Goal: Information Seeking & Learning: Learn about a topic

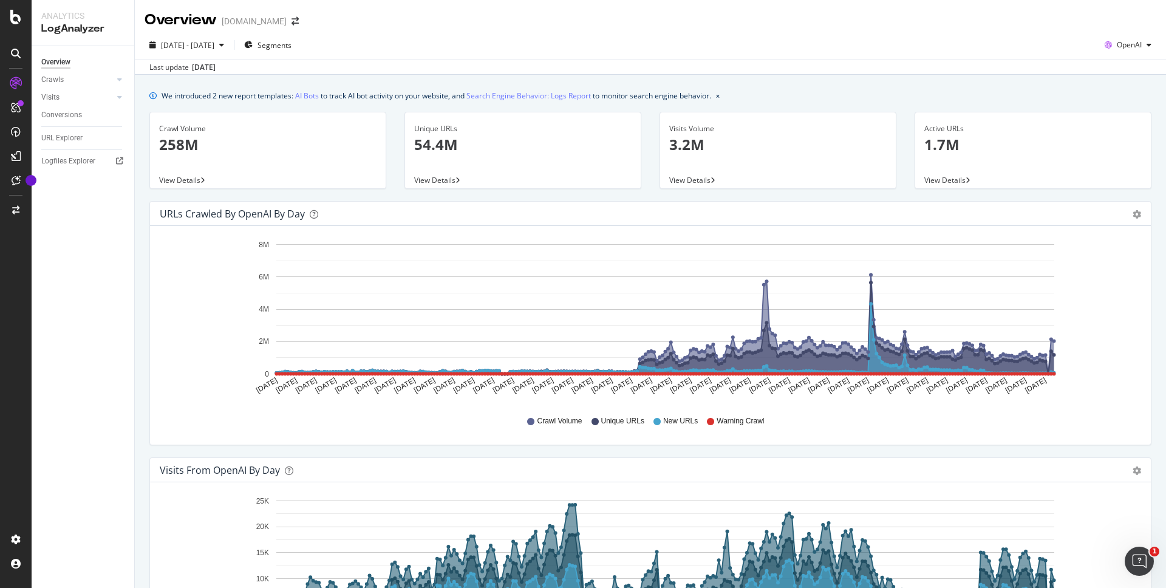
scroll to position [563, 0]
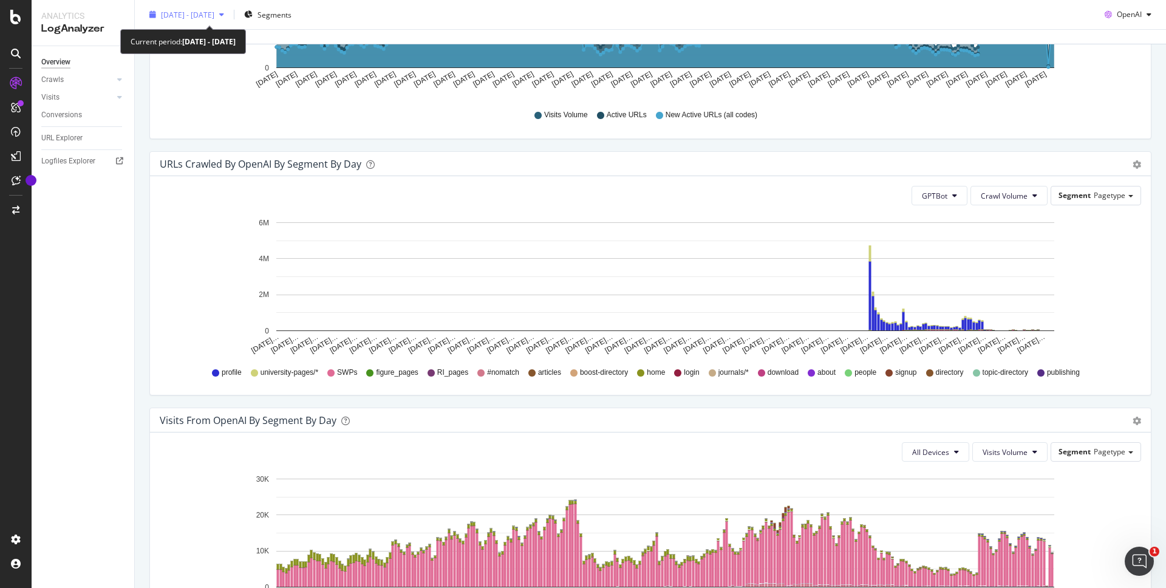
click at [214, 18] on span "[DATE] - [DATE]" at bounding box center [187, 14] width 53 height 10
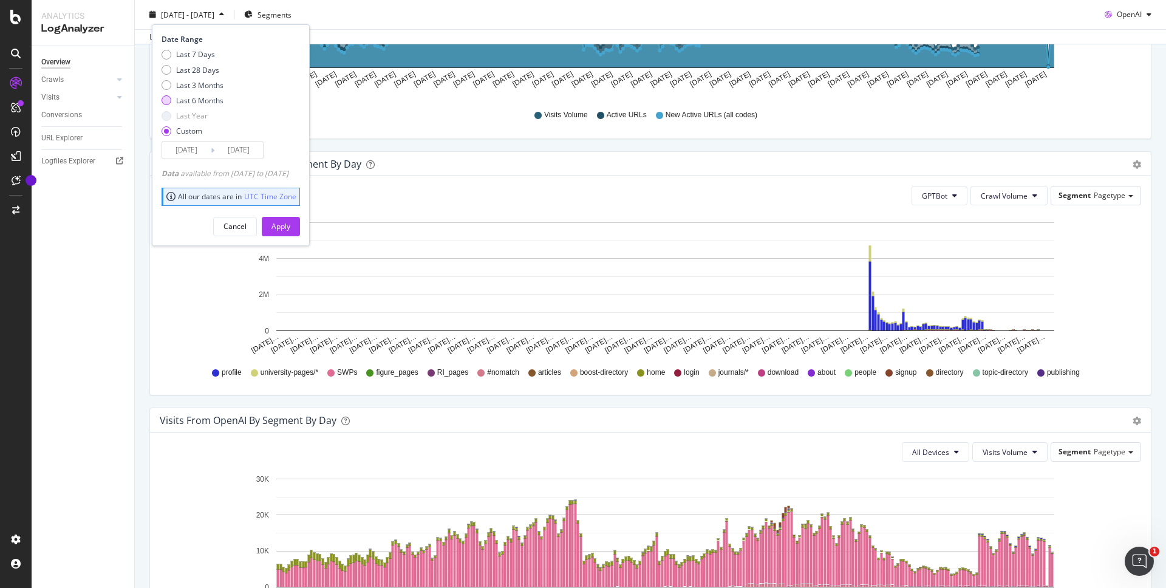
click at [211, 98] on div "Last 6 Months" at bounding box center [199, 100] width 47 height 10
click at [216, 84] on div "Last 3 Months" at bounding box center [199, 85] width 47 height 10
type input "[DATE]"
click at [290, 224] on div "Apply" at bounding box center [281, 226] width 19 height 10
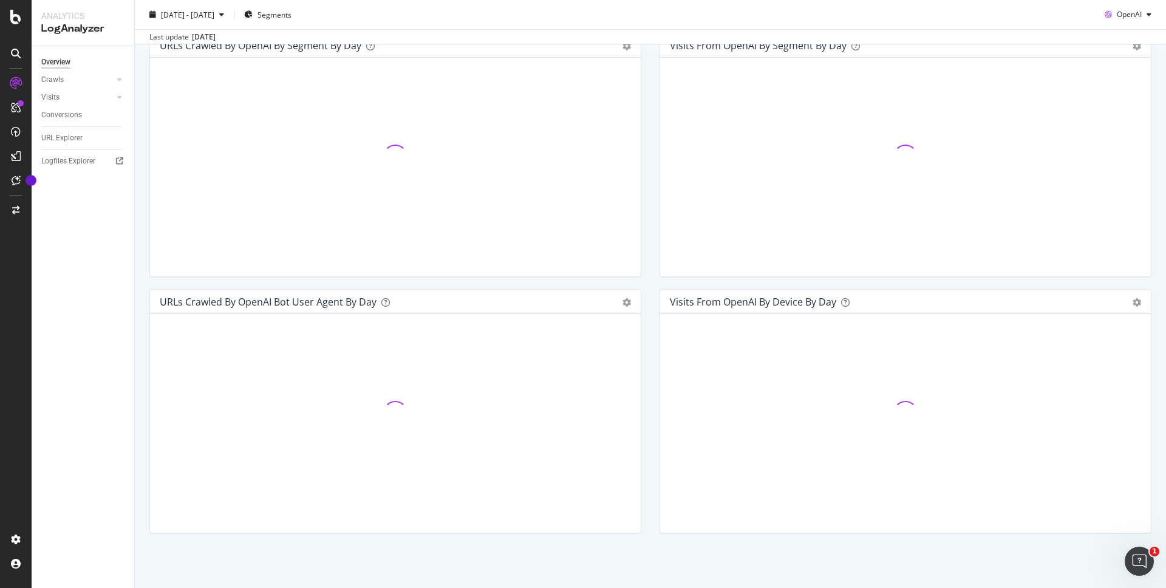
scroll to position [147, 0]
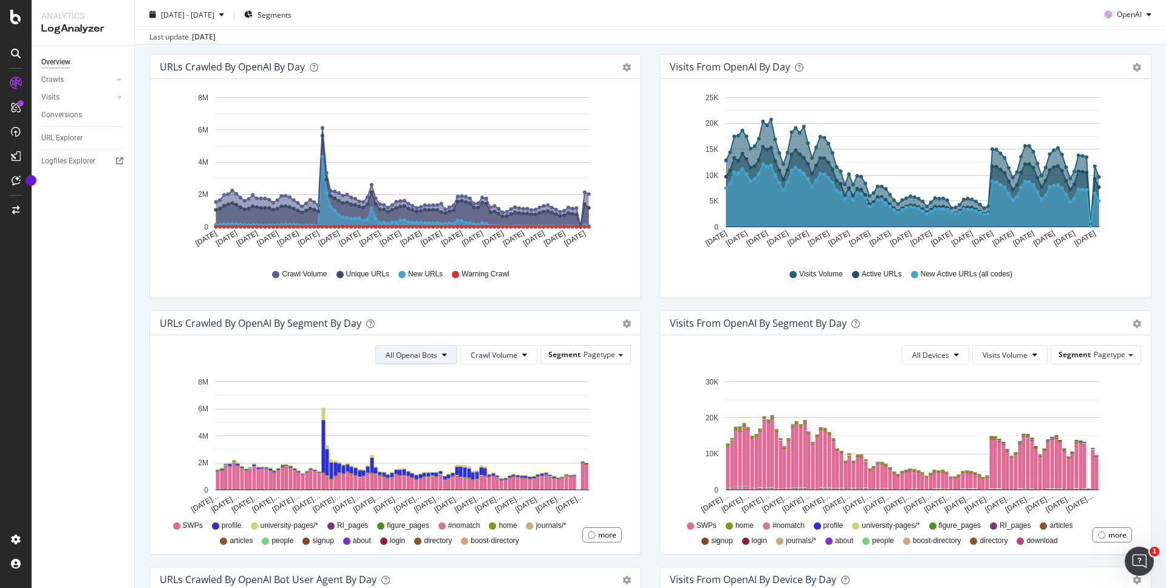
click at [446, 349] on button "All Openai Bots" at bounding box center [416, 354] width 82 height 19
click at [429, 399] on span "GPTBot" at bounding box center [408, 401] width 53 height 11
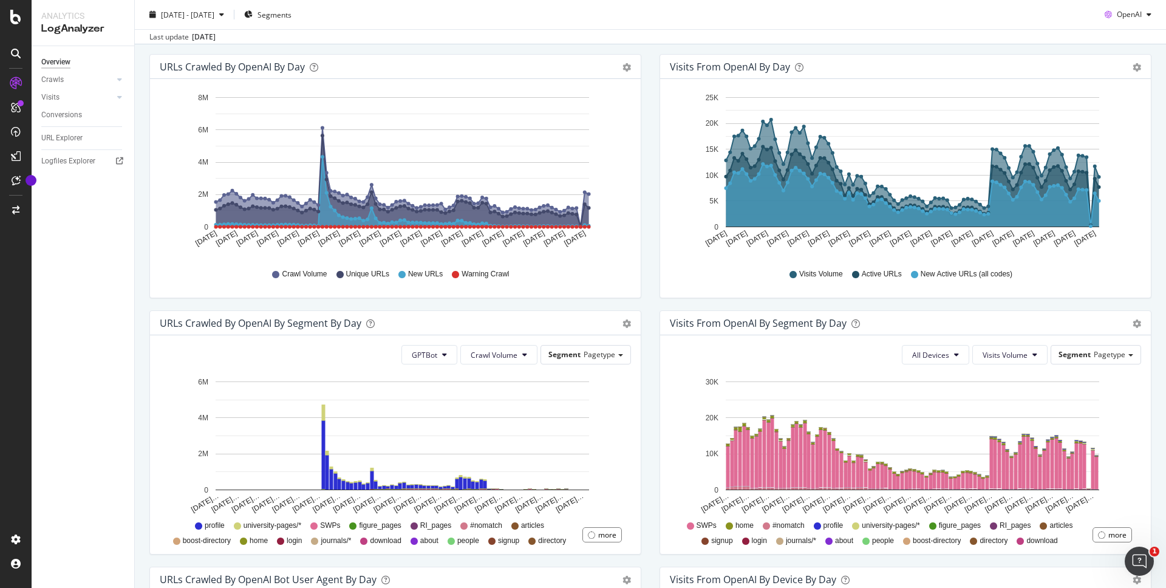
scroll to position [198, 0]
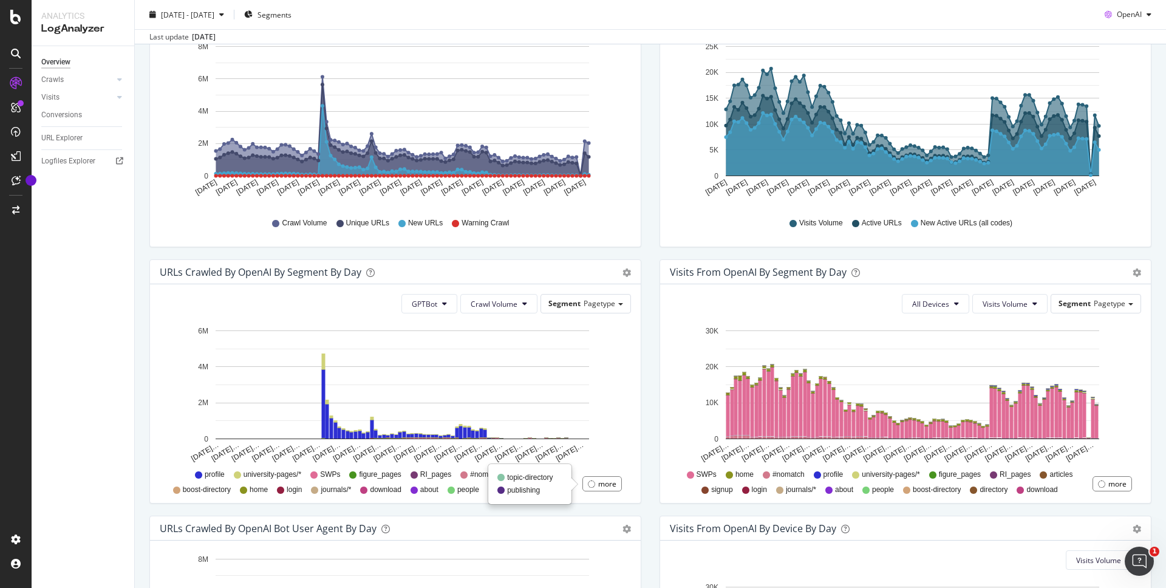
click at [590, 482] on div at bounding box center [591, 484] width 7 height 7
click at [627, 272] on div "URLs Crawled by OpenAI By Segment By Day Timeline (by Value) Table" at bounding box center [395, 272] width 491 height 24
click at [623, 21] on icon "gear" at bounding box center [627, 16] width 9 height 9
click at [626, 405] on icon "[DATE]… [DATE]… [DATE]… [DATE]… [DATE]… [DATE]… [DATE]… [DATE]… [DATE]… [DATE]……" at bounding box center [393, 393] width 467 height 141
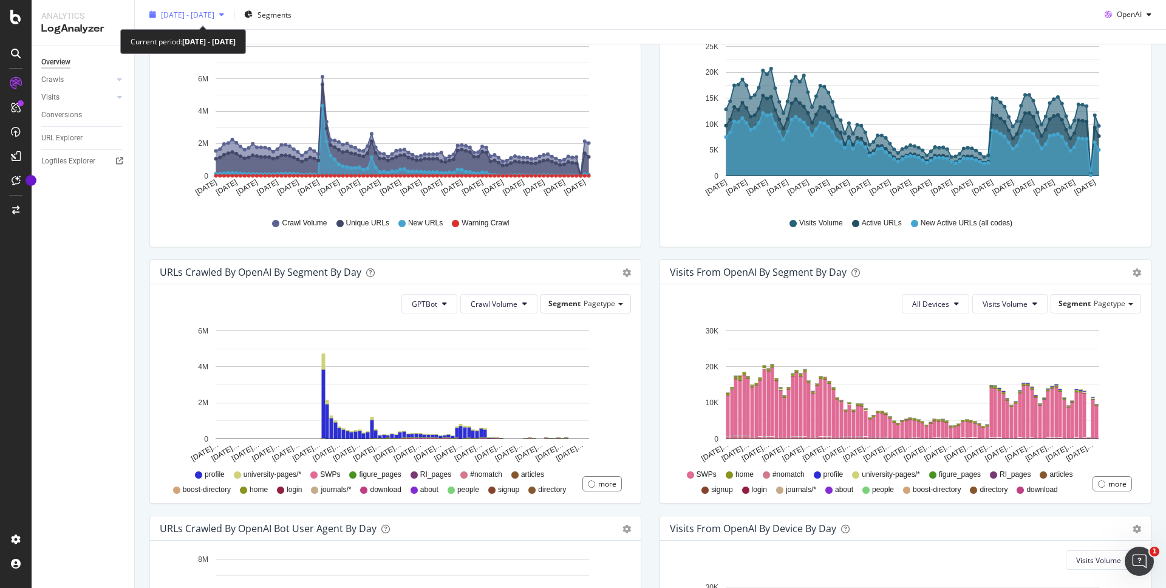
click at [205, 8] on div "[DATE] - [DATE]" at bounding box center [187, 14] width 84 height 18
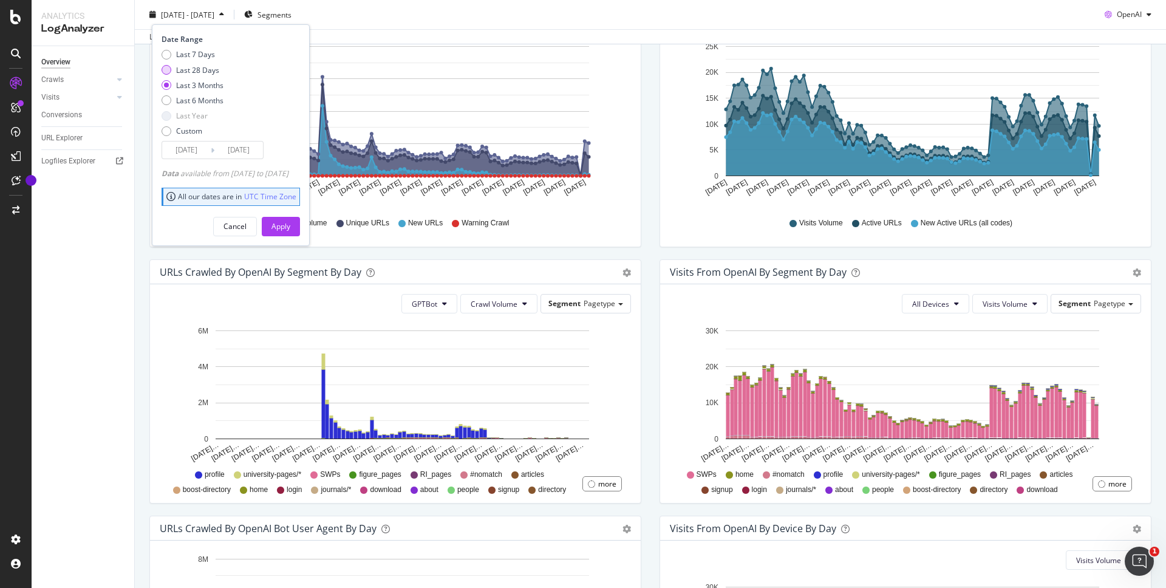
click at [202, 66] on div "Last 28 Days" at bounding box center [197, 69] width 43 height 10
type input "[DATE]"
click at [290, 232] on div "Apply" at bounding box center [281, 226] width 19 height 18
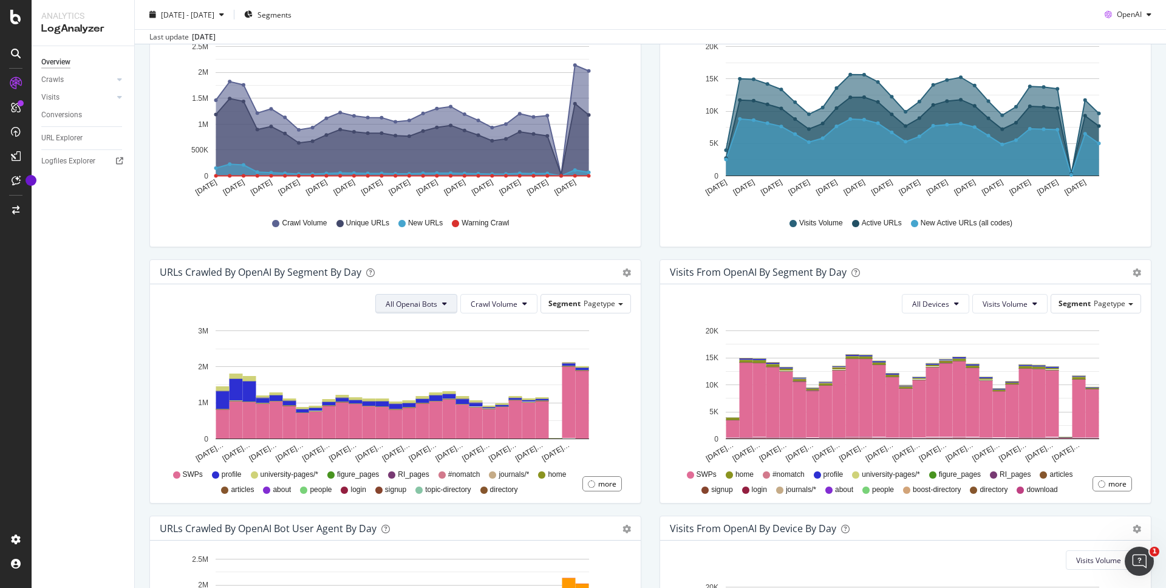
click at [412, 307] on span "All Openai Bots" at bounding box center [412, 304] width 52 height 10
click at [434, 347] on span "GPTBot" at bounding box center [408, 350] width 53 height 11
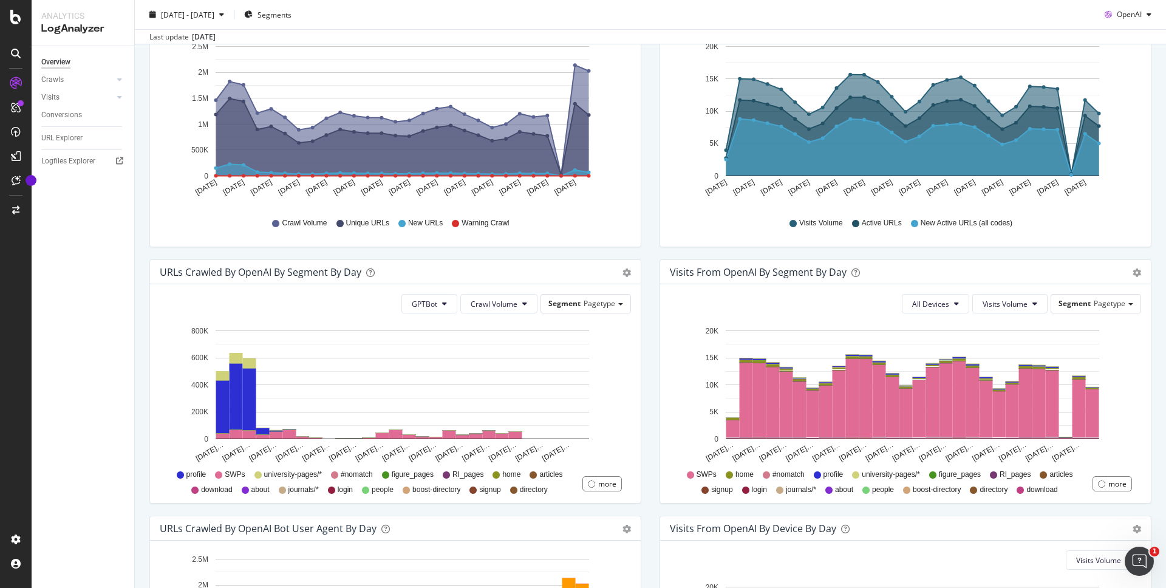
scroll to position [214, 0]
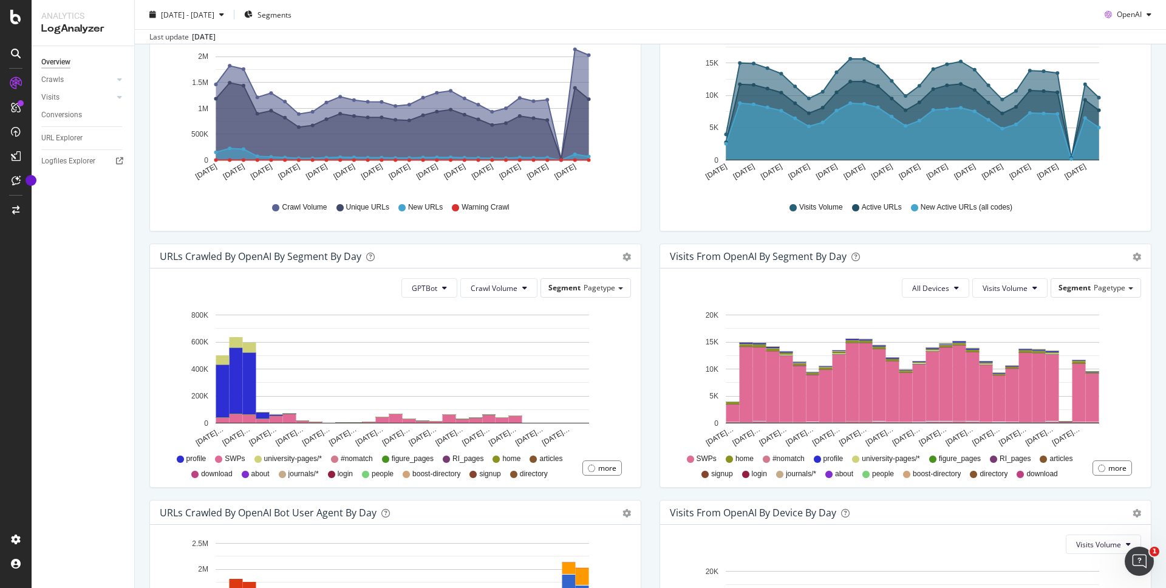
click at [227, 458] on span "SWPs" at bounding box center [235, 459] width 20 height 10
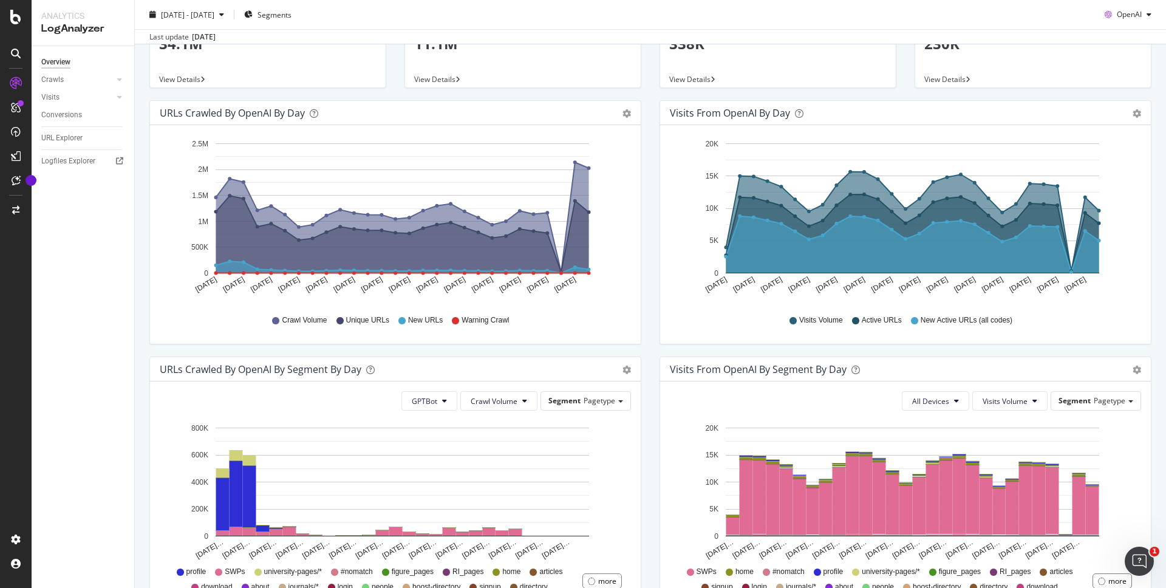
scroll to position [0, 0]
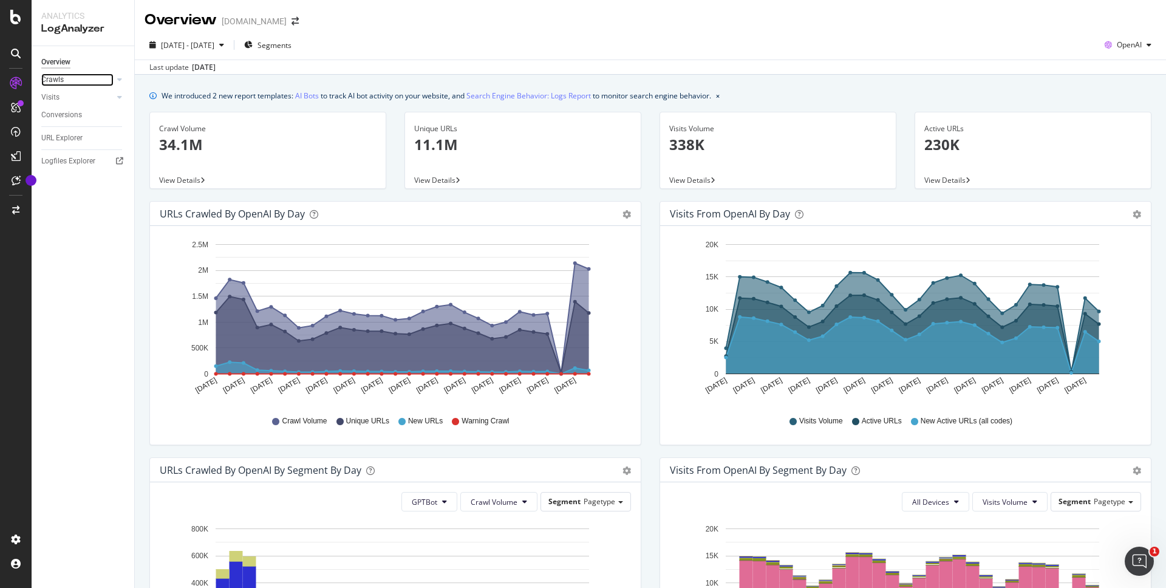
click at [100, 84] on link "Crawls" at bounding box center [77, 80] width 72 height 13
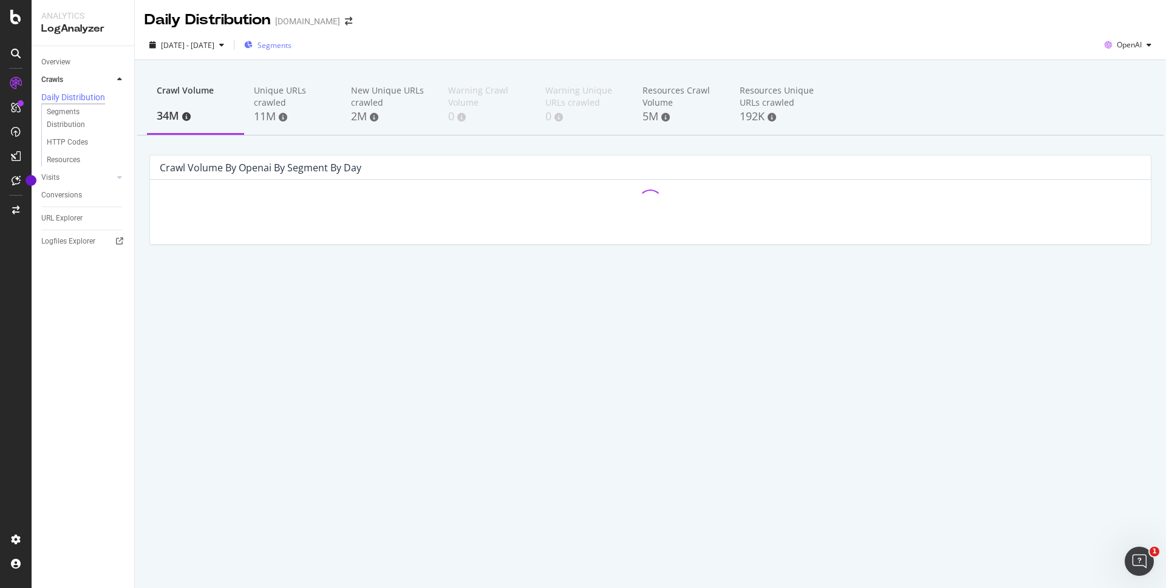
click at [290, 44] on span "Segments" at bounding box center [275, 45] width 34 height 10
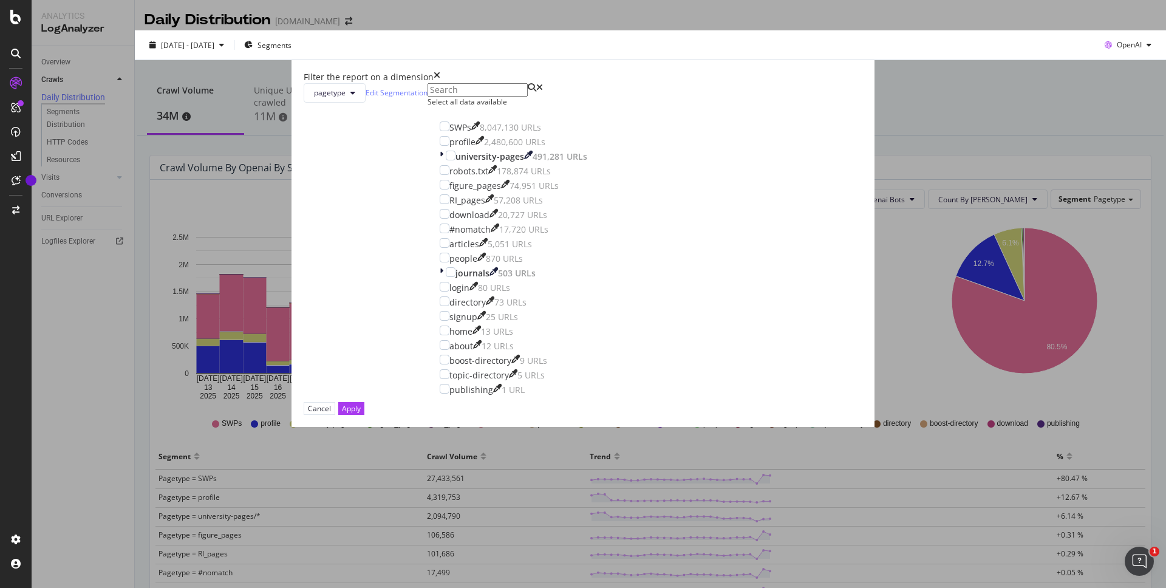
click at [575, 224] on div "SWPs 8,047,130 URLs profile 2,480,600 URLs university-pages 491,281 URLs robots…" at bounding box center [514, 257] width 172 height 289
click at [450, 131] on div "modal" at bounding box center [445, 126] width 10 height 10
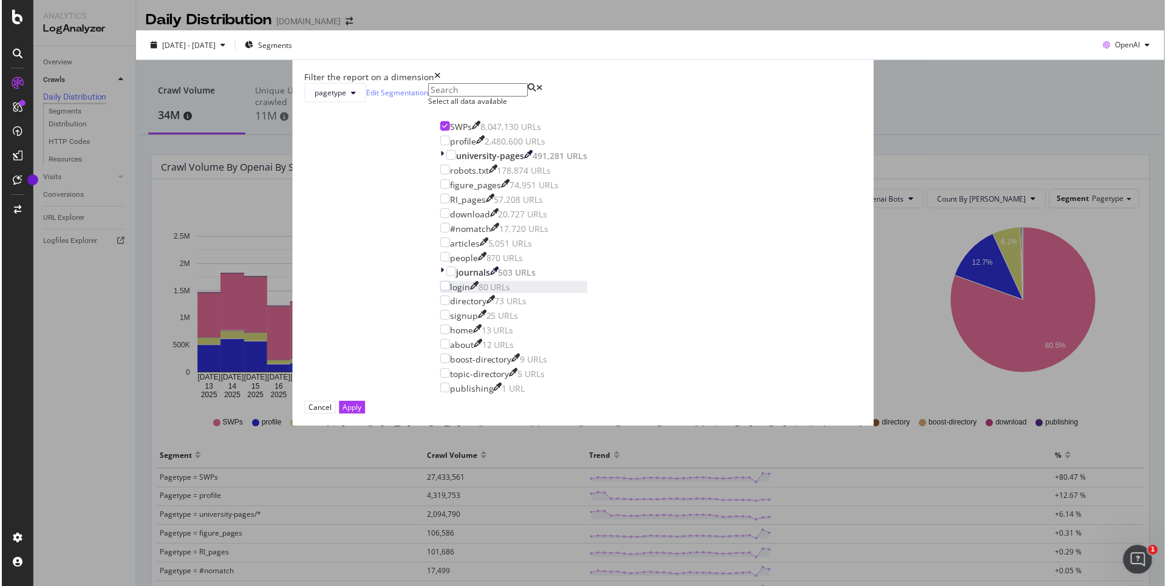
scroll to position [53, 0]
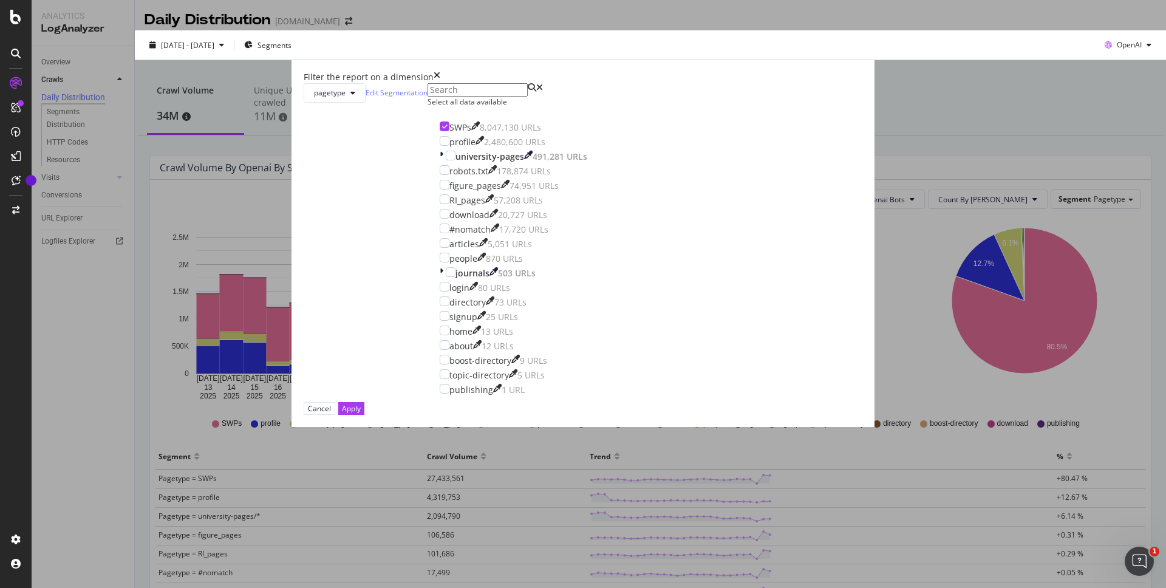
click at [361, 414] on div "Apply" at bounding box center [351, 408] width 19 height 10
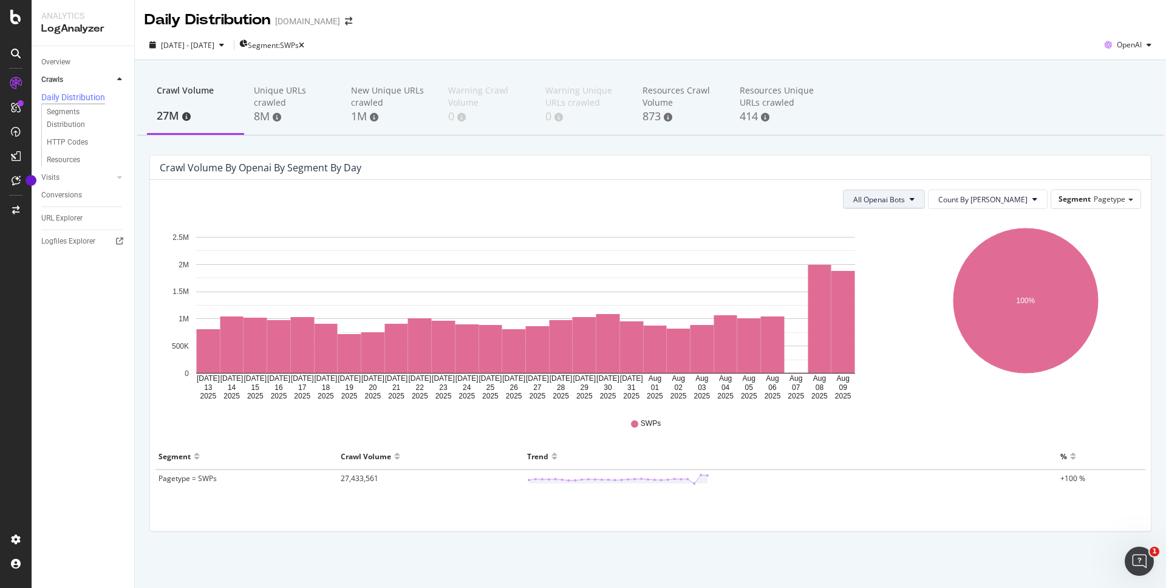
click at [901, 196] on span "All Openai Bots" at bounding box center [880, 199] width 52 height 10
click at [915, 241] on span "GPTBot" at bounding box center [924, 246] width 53 height 11
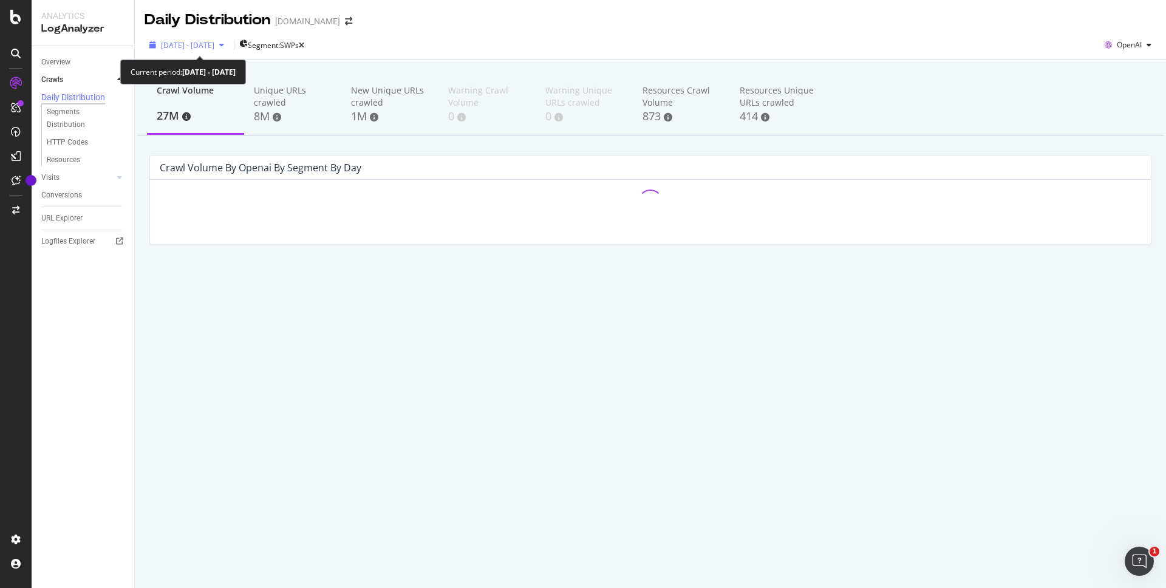
click at [204, 36] on div "[DATE] - [DATE]" at bounding box center [187, 45] width 84 height 18
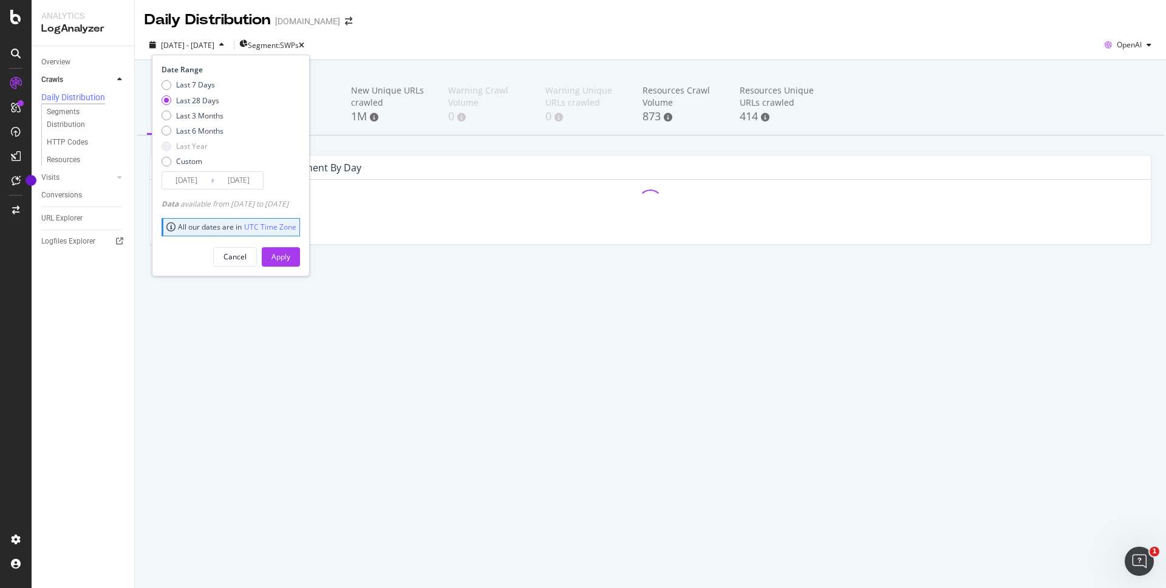
click at [380, 200] on div at bounding box center [651, 202] width 982 height 24
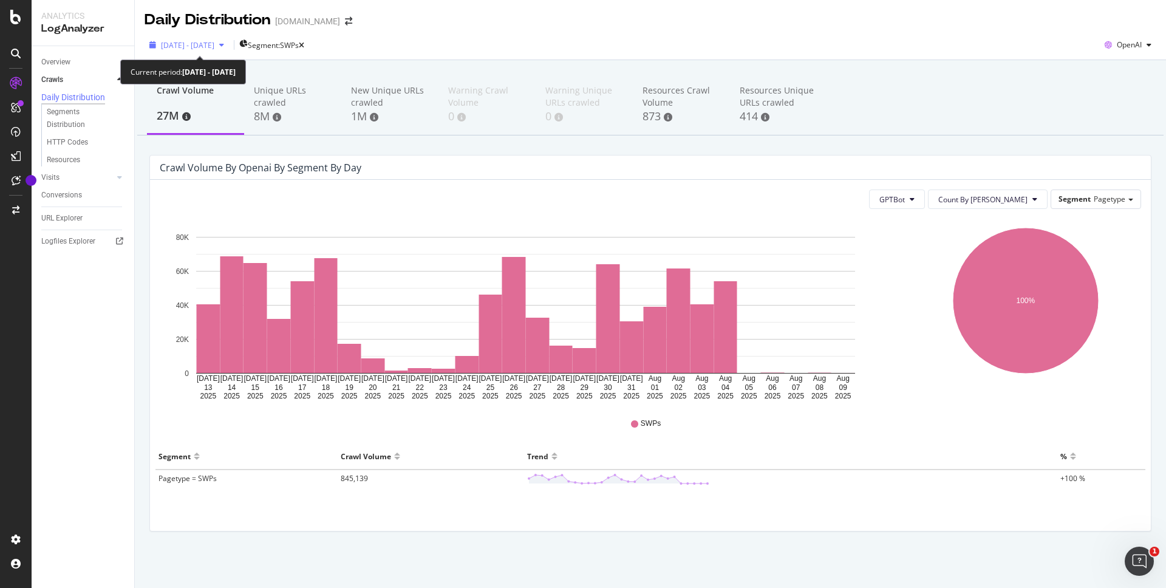
click at [210, 40] on span "[DATE] - [DATE]" at bounding box center [187, 45] width 53 height 10
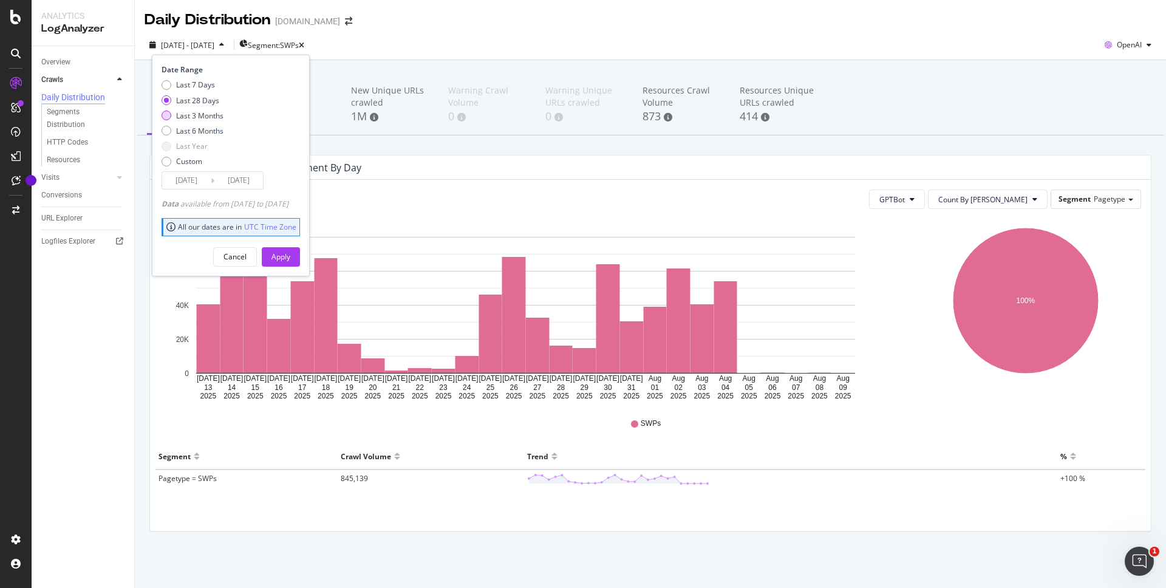
click at [208, 111] on div "Last 3 Months" at bounding box center [199, 116] width 47 height 10
type input "[DATE]"
click at [310, 244] on div "Date Range Last 7 Days Last 28 Days Last 3 Months Last 6 Months Last Year Custo…" at bounding box center [231, 165] width 158 height 221
click at [300, 256] on button "Apply" at bounding box center [281, 256] width 38 height 19
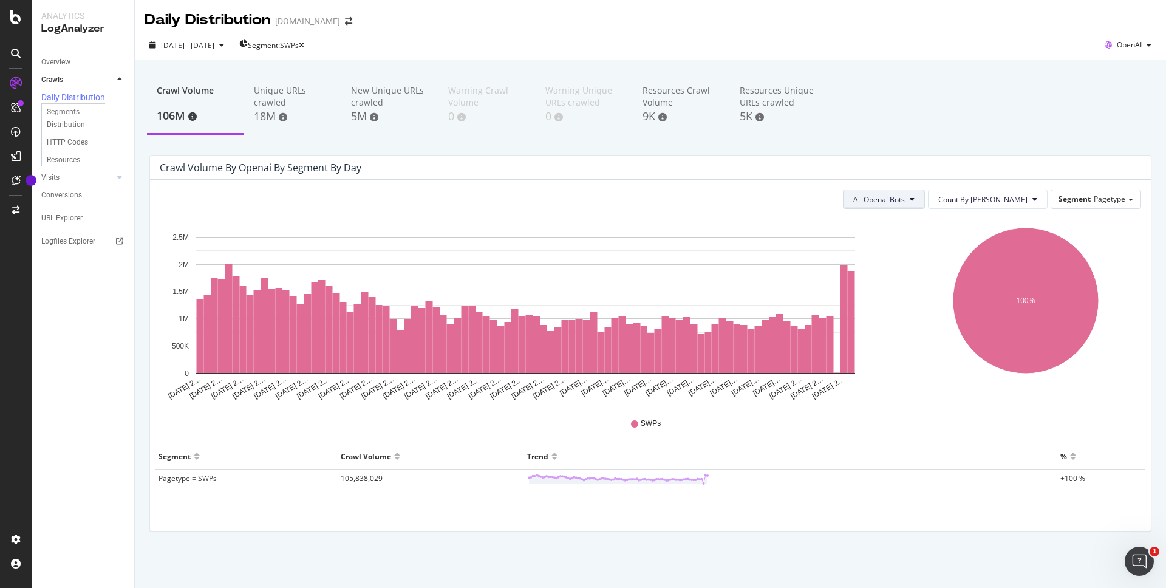
drag, startPoint x: 934, startPoint y: 195, endPoint x: 931, endPoint y: 203, distance: 8.5
click at [905, 196] on span "All Openai Bots" at bounding box center [880, 199] width 52 height 10
click at [921, 241] on span "GPTBot" at bounding box center [924, 246] width 53 height 11
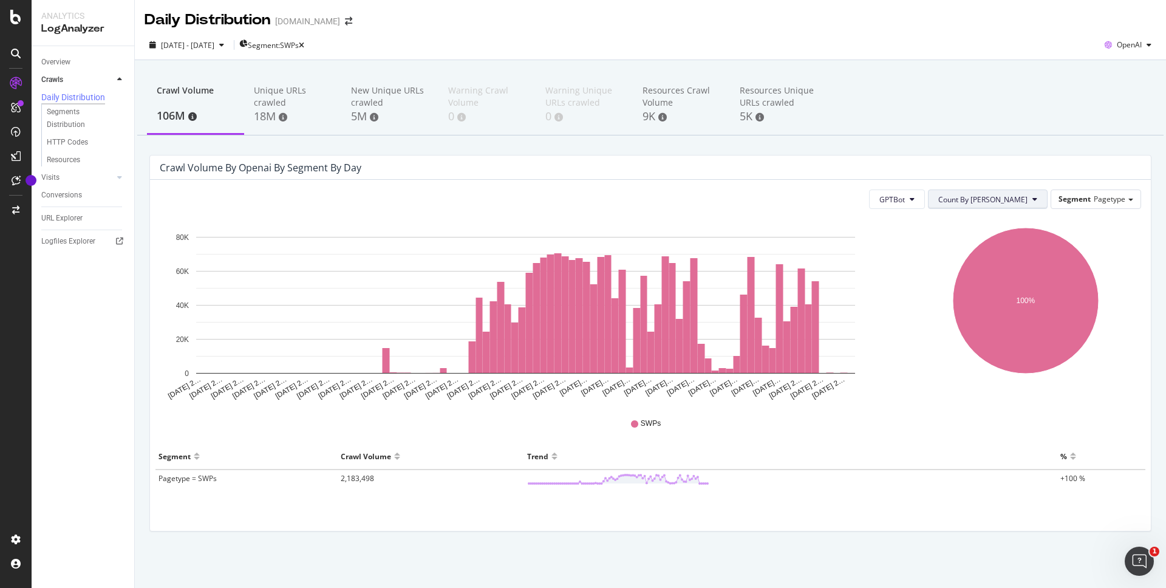
click at [1020, 196] on span "Count By [PERSON_NAME]" at bounding box center [983, 199] width 89 height 10
click at [874, 341] on icon "[DATE] 2… [DATE] 2… [DATE] 2… [DATE] 2… [DATE] 2… [DATE] 2… [DATE] 2… [DATE] 2……" at bounding box center [526, 310] width 732 height 182
click at [175, 40] on span "[DATE] - [DATE]" at bounding box center [187, 45] width 53 height 10
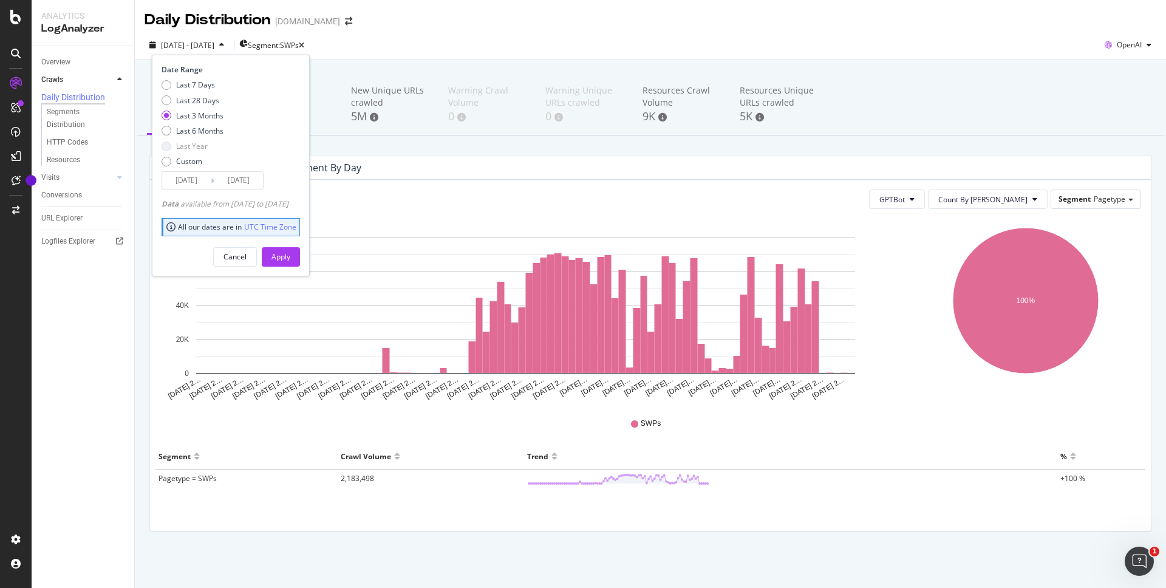
click at [191, 180] on input "[DATE]" at bounding box center [186, 180] width 49 height 17
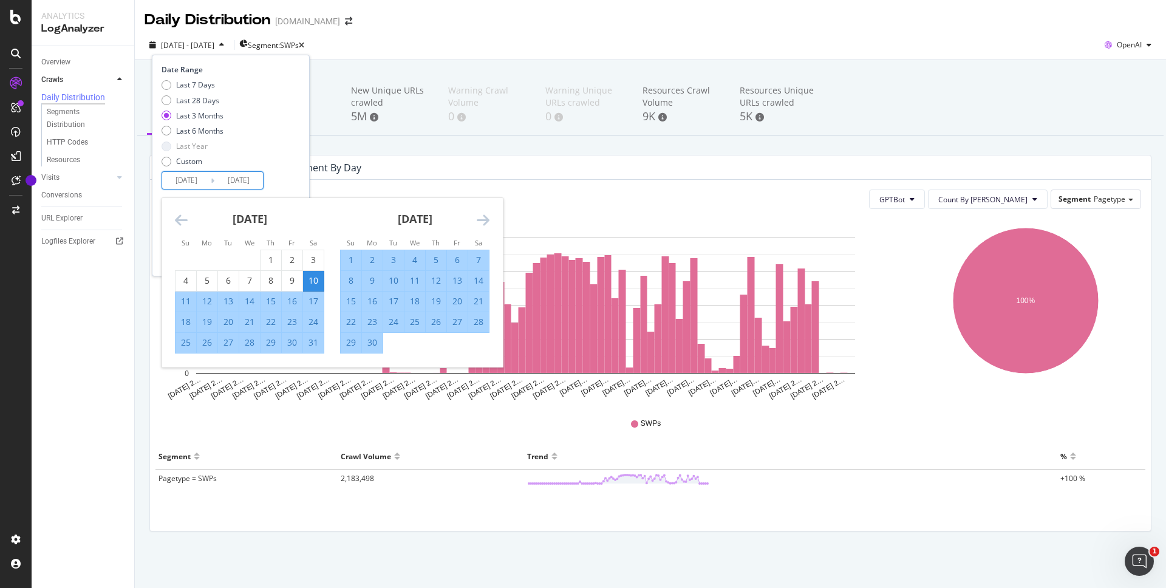
click at [182, 221] on icon "Move backward to switch to the previous month." at bounding box center [181, 220] width 13 height 15
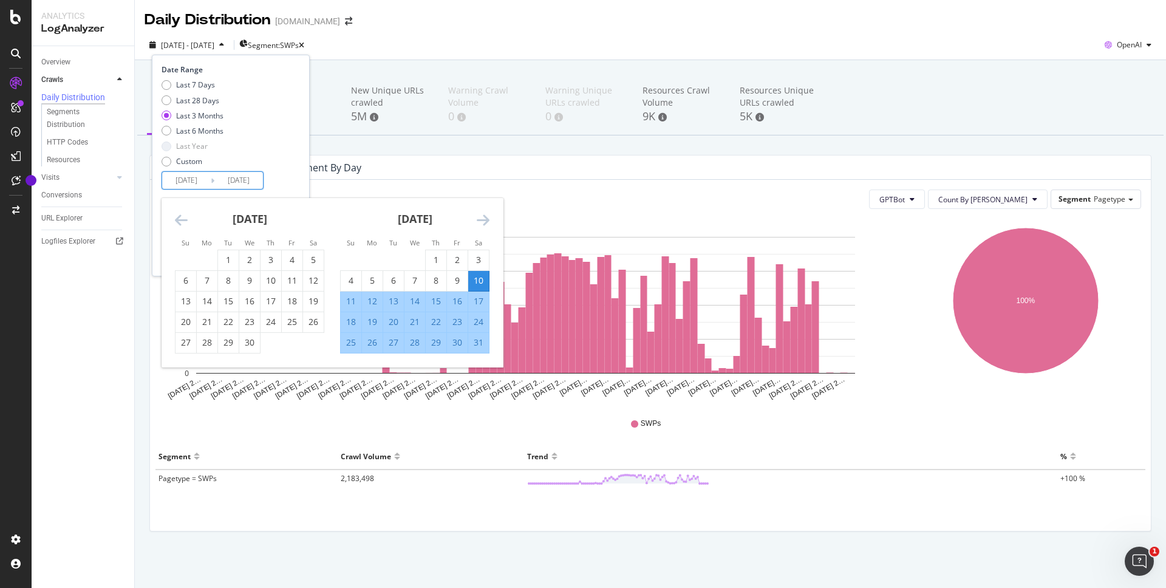
click at [182, 221] on icon "Move backward to switch to the previous month." at bounding box center [181, 220] width 13 height 15
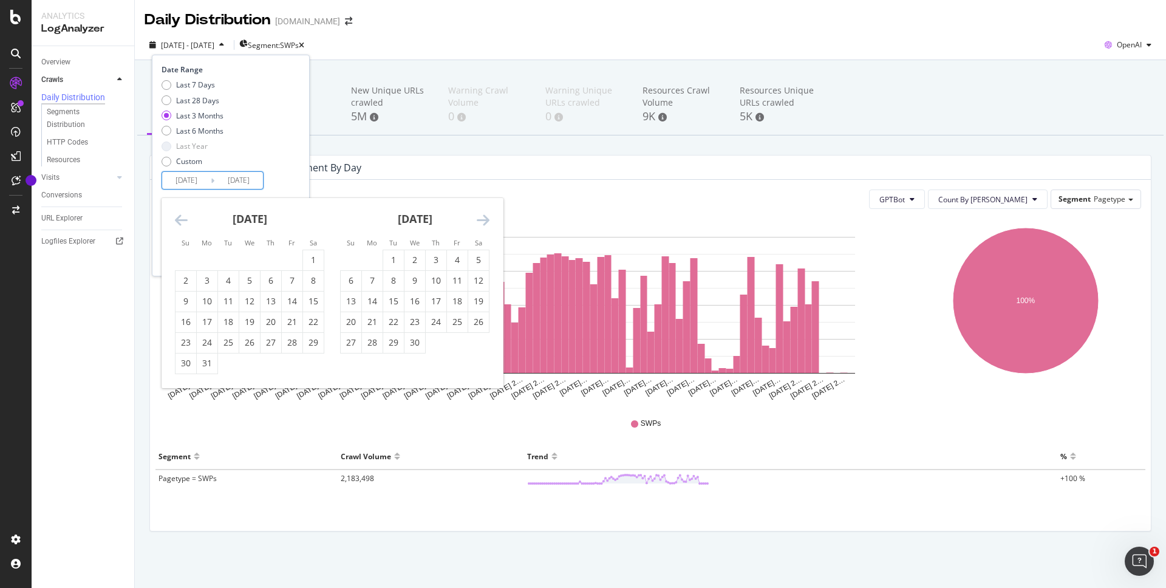
click at [182, 221] on icon "Move backward to switch to the previous month." at bounding box center [181, 220] width 13 height 15
click at [407, 258] on div "1" at bounding box center [415, 260] width 21 height 12
type input "[DATE]"
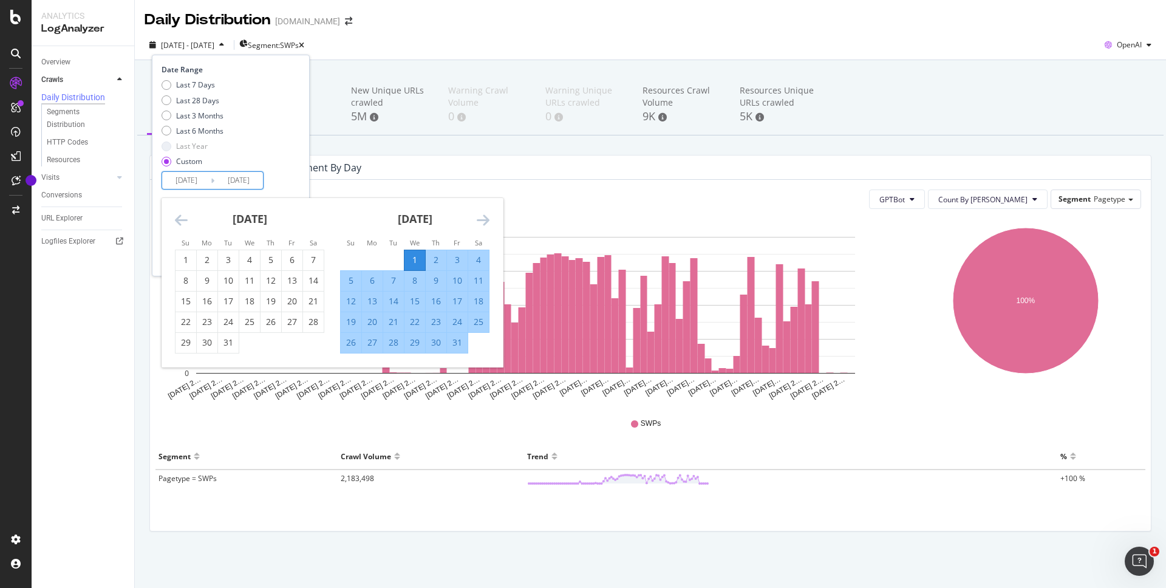
click at [297, 152] on div "Last 7 Days Last 28 Days Last 3 Months Last 6 Months Last Year Custom" at bounding box center [229, 126] width 135 height 92
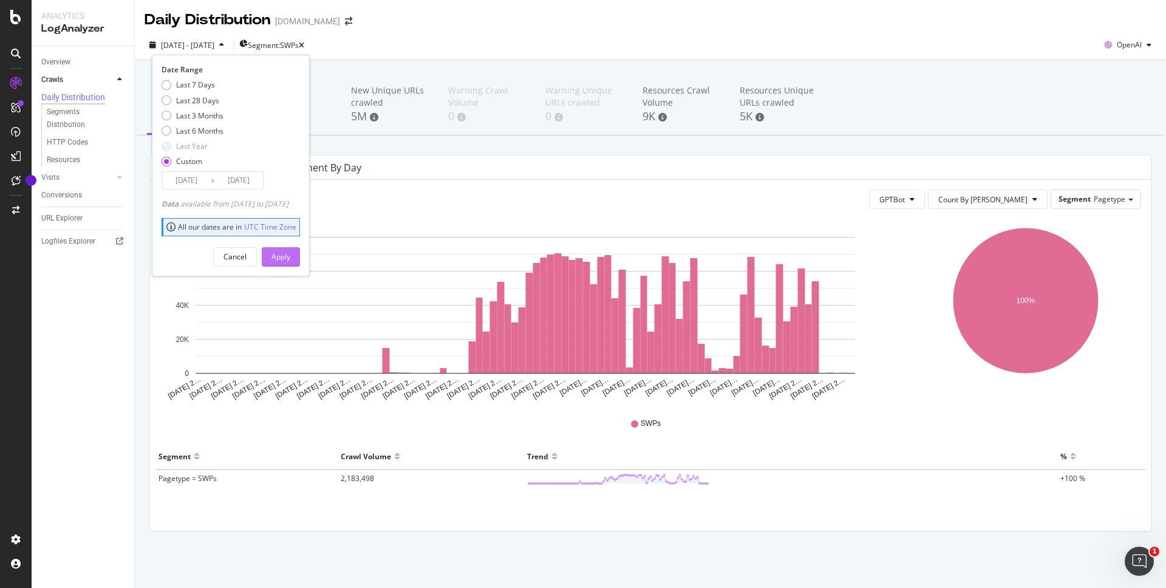
click at [290, 257] on div "Apply" at bounding box center [281, 256] width 19 height 10
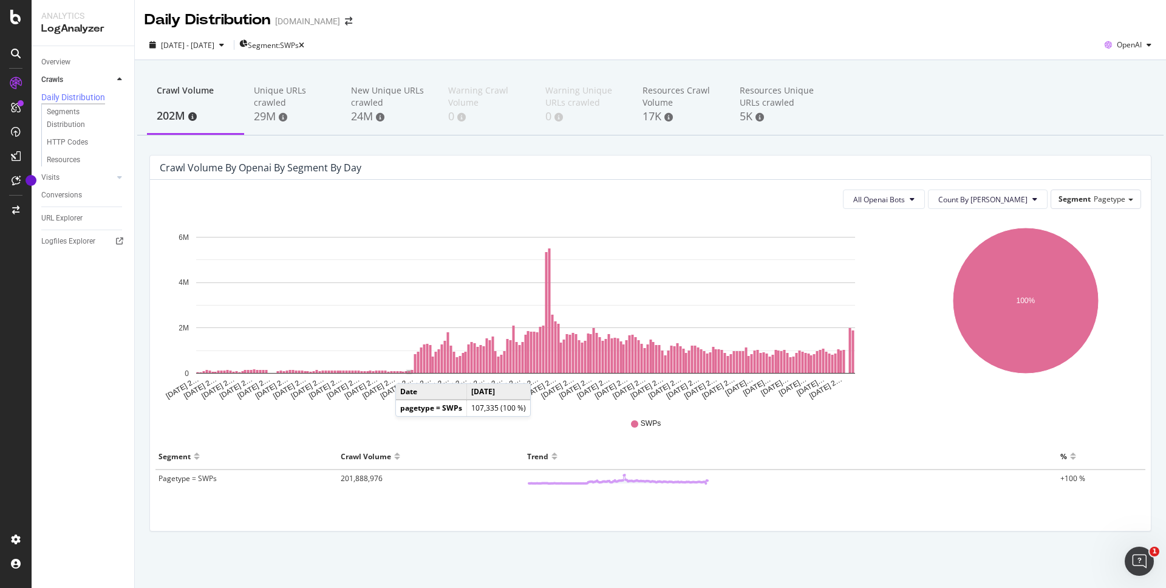
click at [408, 371] on rect "A chart." at bounding box center [409, 372] width 3 height 2
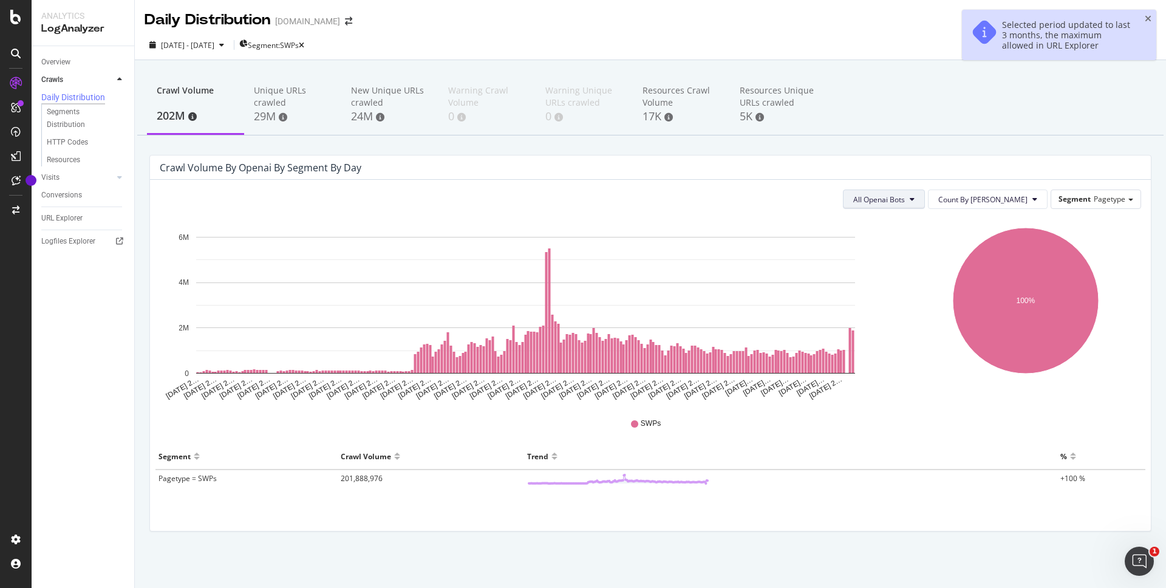
click at [905, 195] on span "All Openai Bots" at bounding box center [880, 199] width 52 height 10
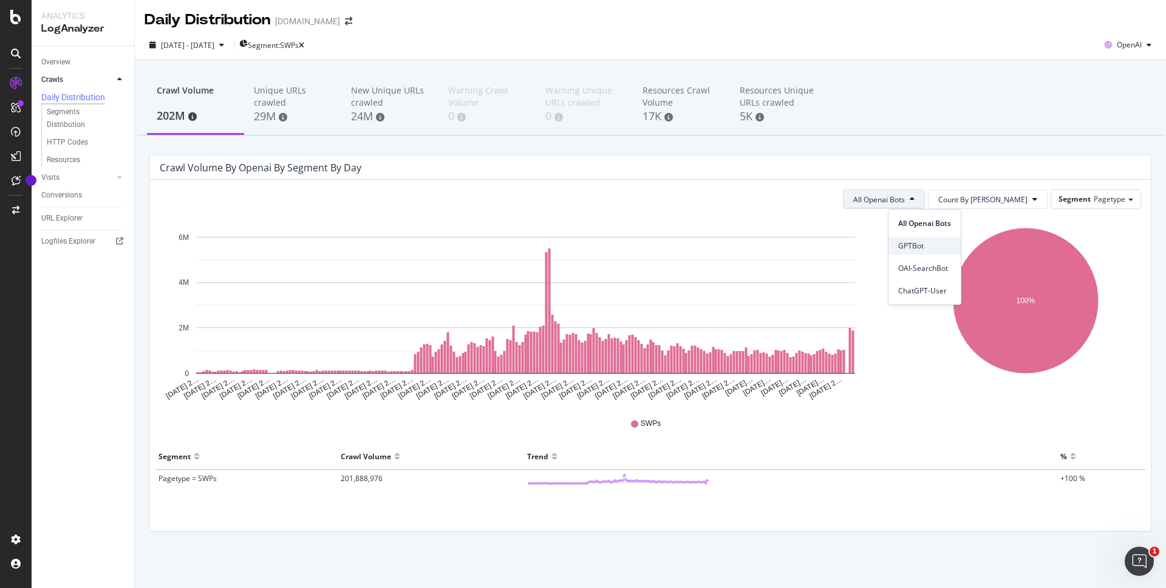
click at [943, 243] on span "GPTBot" at bounding box center [924, 246] width 53 height 11
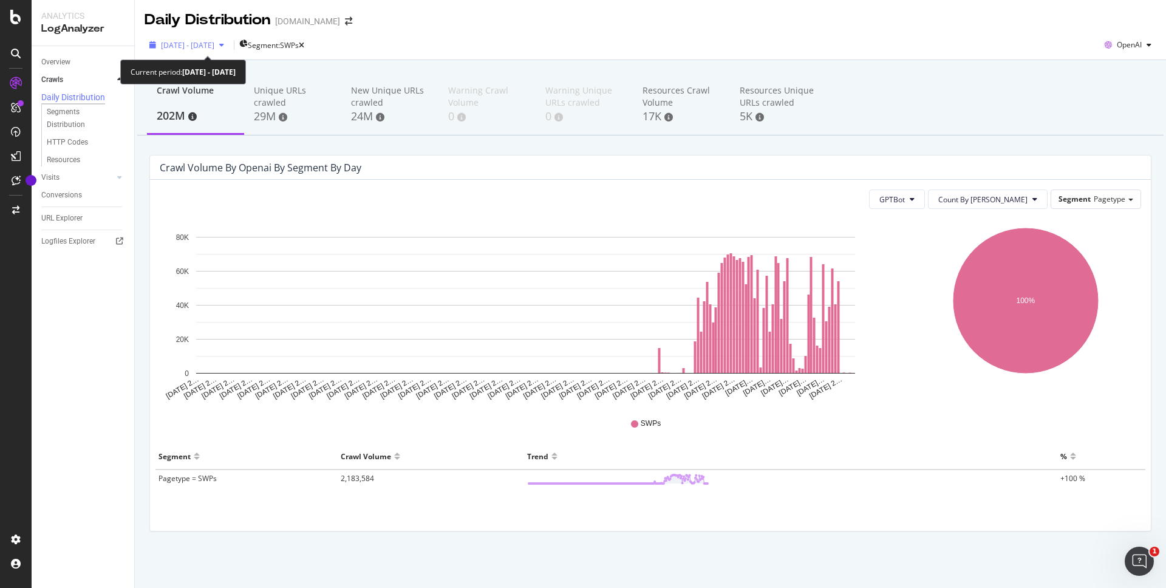
click at [229, 37] on div "[DATE] - [DATE]" at bounding box center [187, 45] width 84 height 18
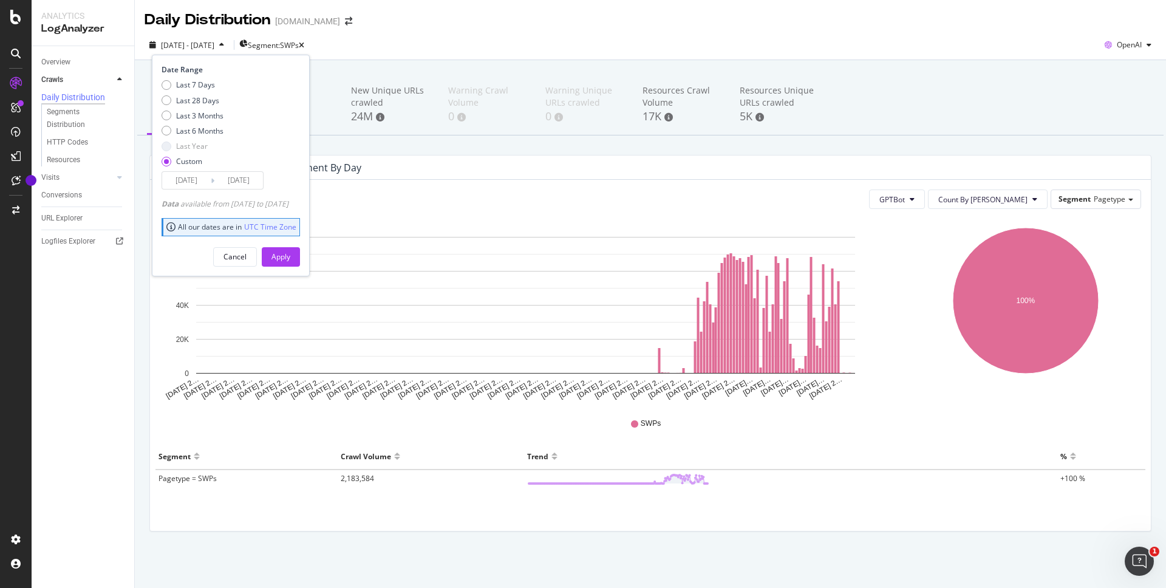
click at [193, 180] on input "[DATE]" at bounding box center [186, 180] width 49 height 17
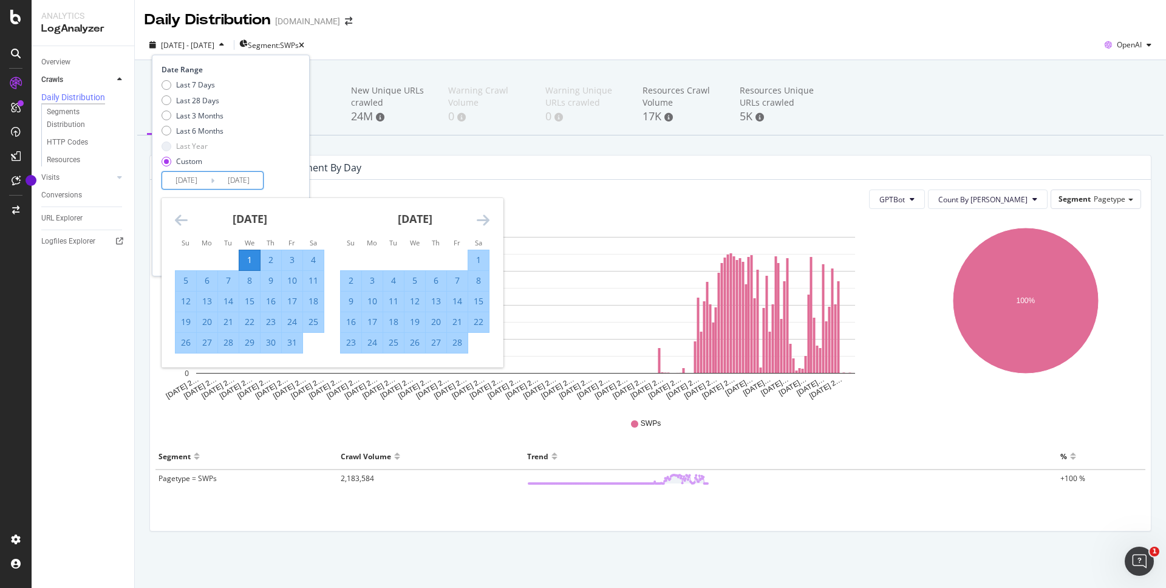
click at [186, 217] on icon "Move backward to switch to the previous month." at bounding box center [181, 220] width 13 height 15
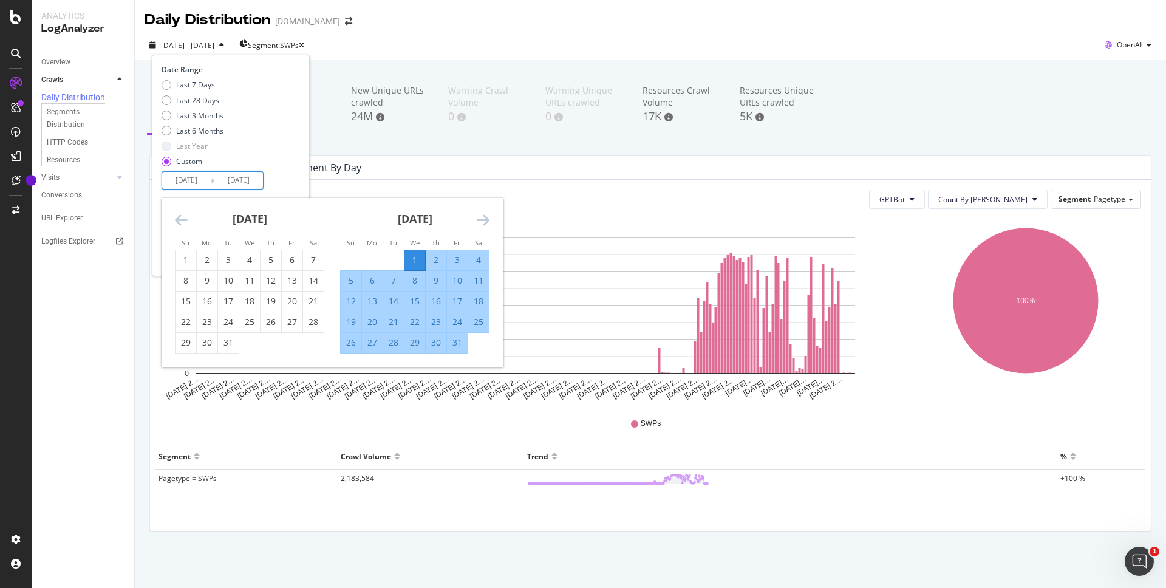
click at [186, 217] on icon "Move backward to switch to the previous month." at bounding box center [181, 220] width 13 height 15
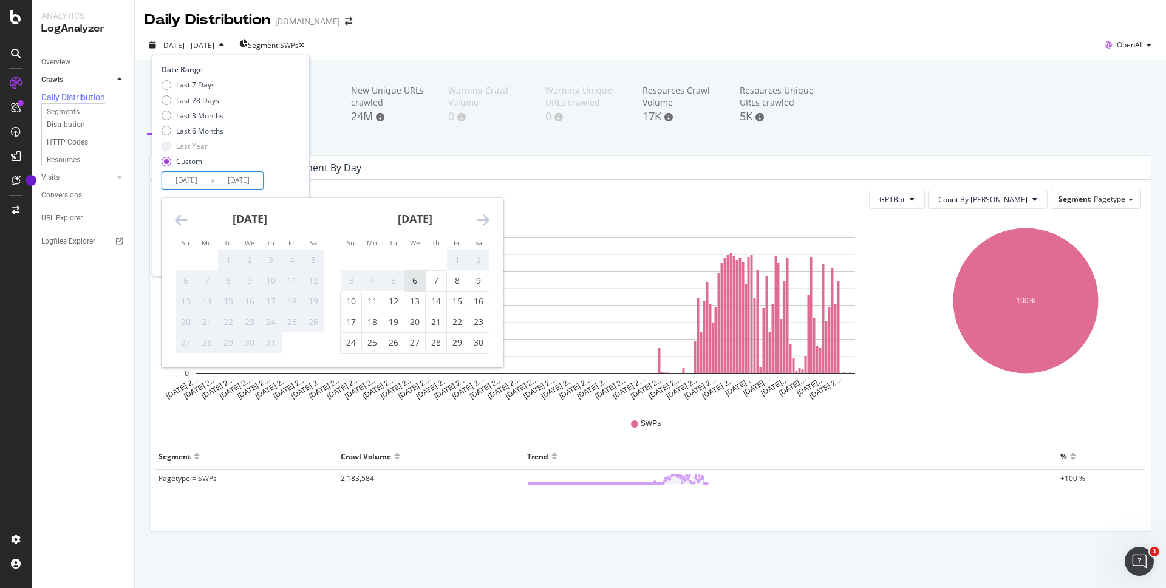
click at [416, 281] on div "6" at bounding box center [415, 281] width 21 height 12
type input "[DATE]"
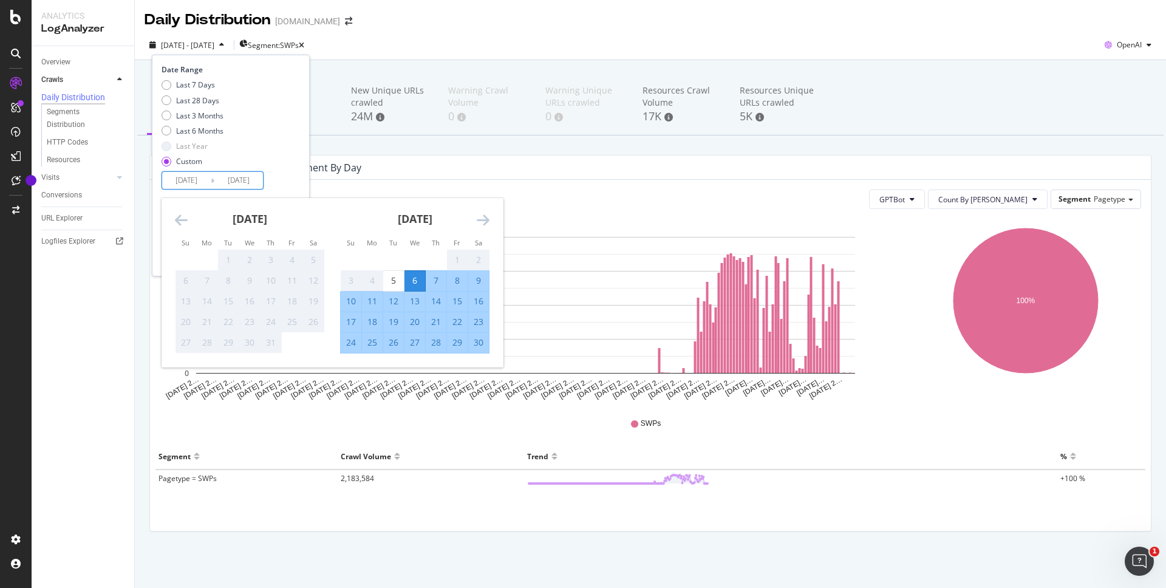
click at [297, 144] on div "Last 7 Days Last 28 Days Last 3 Months Last 6 Months Last Year Custom" at bounding box center [229, 126] width 135 height 92
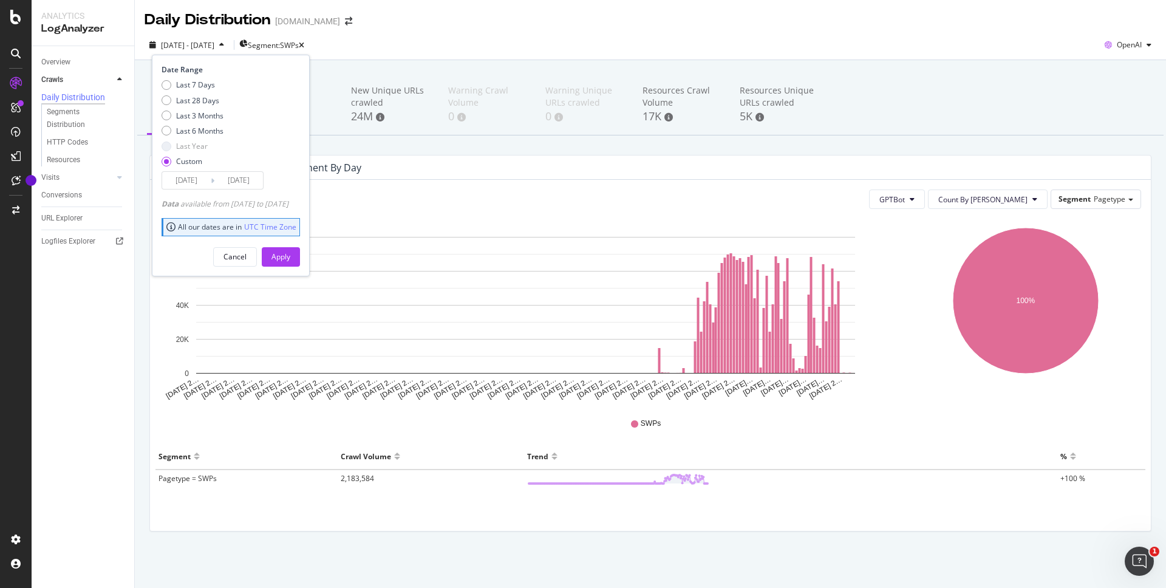
click at [290, 257] on div "Apply" at bounding box center [281, 256] width 19 height 10
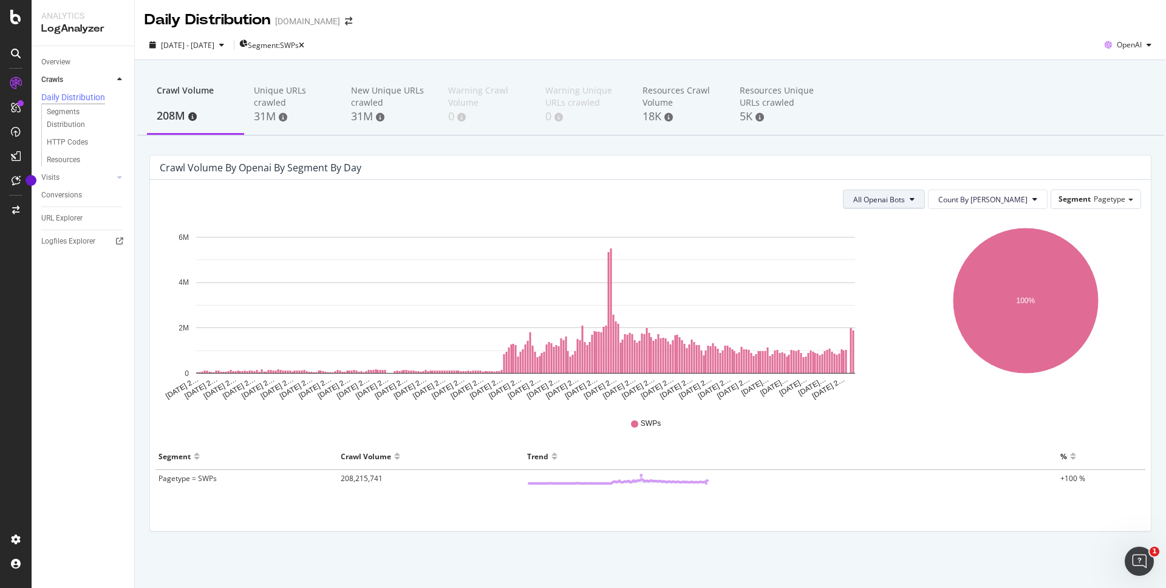
click at [905, 202] on span "All Openai Bots" at bounding box center [880, 199] width 52 height 10
click at [934, 237] on div "GPTBot" at bounding box center [925, 246] width 72 height 18
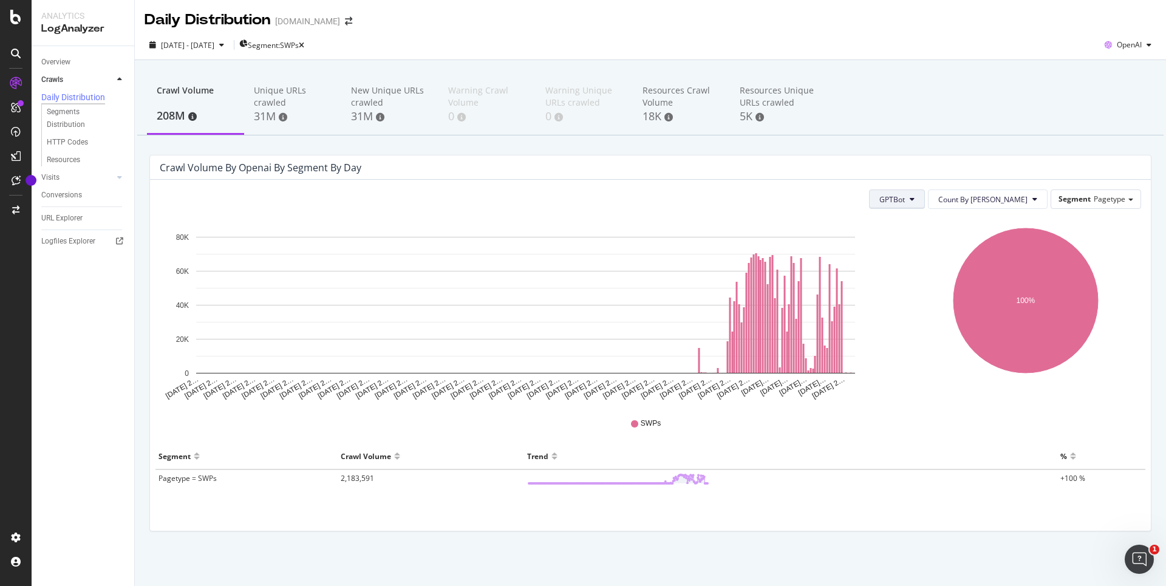
click at [922, 199] on button "GPTBot" at bounding box center [897, 199] width 56 height 19
click at [943, 228] on span "All Openai Bots" at bounding box center [951, 223] width 52 height 11
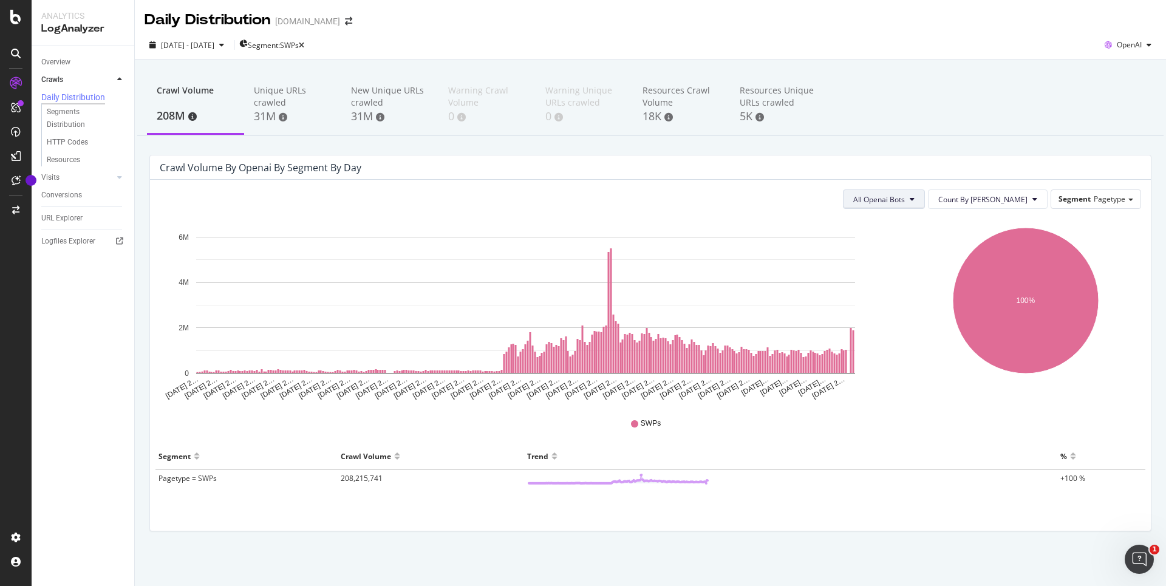
click at [905, 194] on span "All Openai Bots" at bounding box center [880, 199] width 52 height 10
click at [954, 267] on div "OAI-SearchBot" at bounding box center [925, 268] width 72 height 18
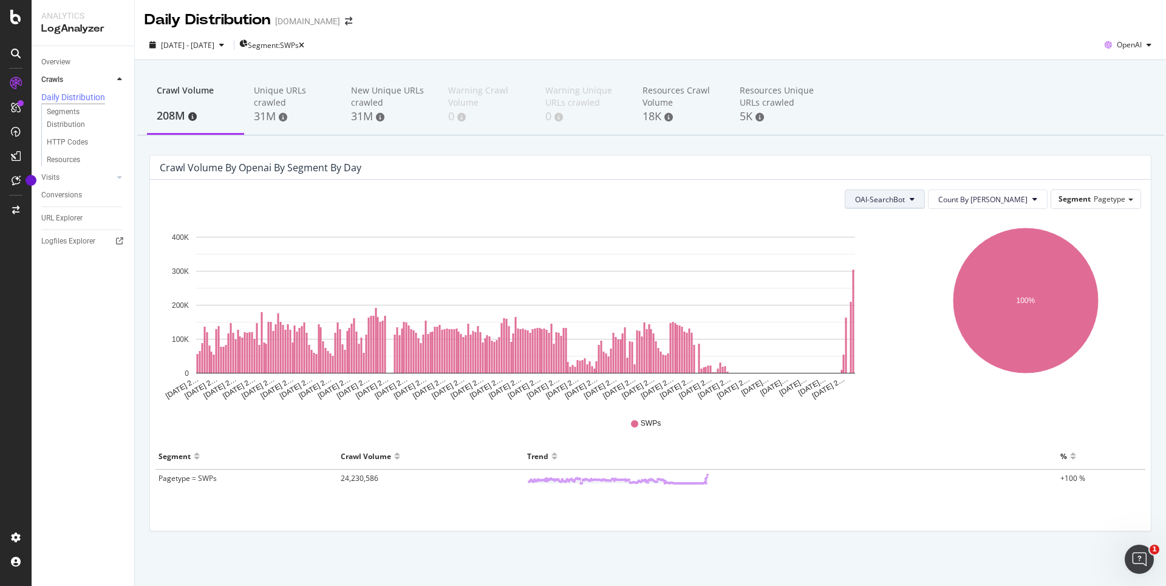
click at [902, 199] on span "OAI-SearchBot" at bounding box center [880, 199] width 50 height 10
click at [922, 286] on span "ChatGPT-User" at bounding box center [926, 291] width 52 height 11
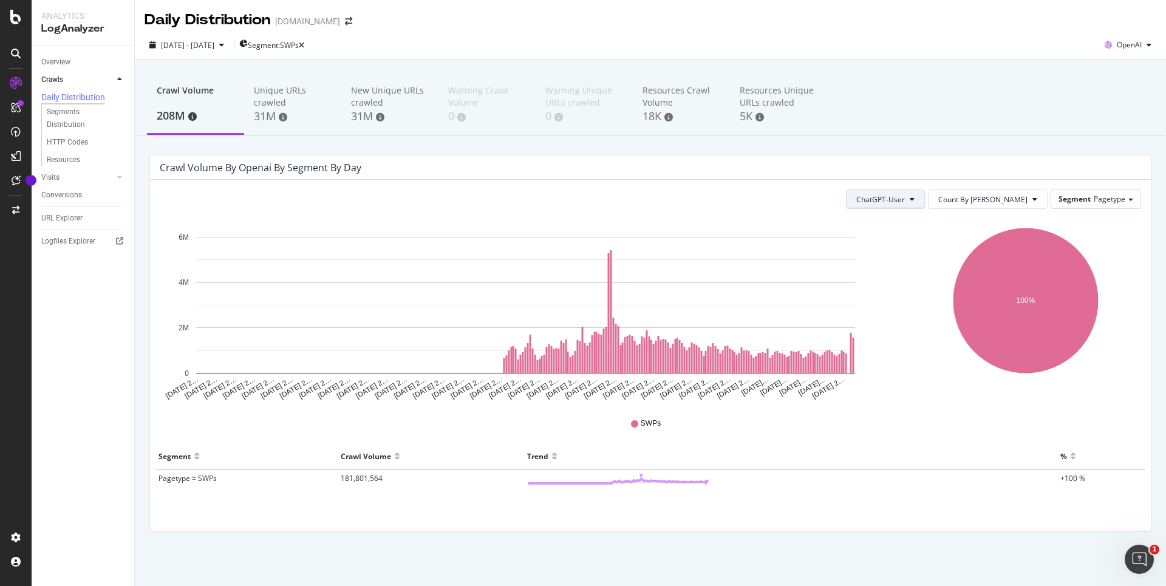
click at [926, 190] on div "ChatGPT-User Count By Day Segment Pagetype Hold CMD (⌘) while clicking to filte…" at bounding box center [650, 355] width 1001 height 351
click at [925, 193] on button "ChatGPT-User" at bounding box center [885, 199] width 79 height 19
click at [888, 391] on icon "[DATE] 2… [DATE] 2… [DATE] 2… [DATE] 2… [DATE] 2… [DATE] 2… [DATE] 2… [DATE] 2……" at bounding box center [526, 310] width 732 height 182
click at [905, 194] on span "ChatGPT-User" at bounding box center [881, 199] width 49 height 10
click at [944, 266] on span "OAI-SearchBot" at bounding box center [928, 268] width 52 height 11
